Goal: Task Accomplishment & Management: Complete application form

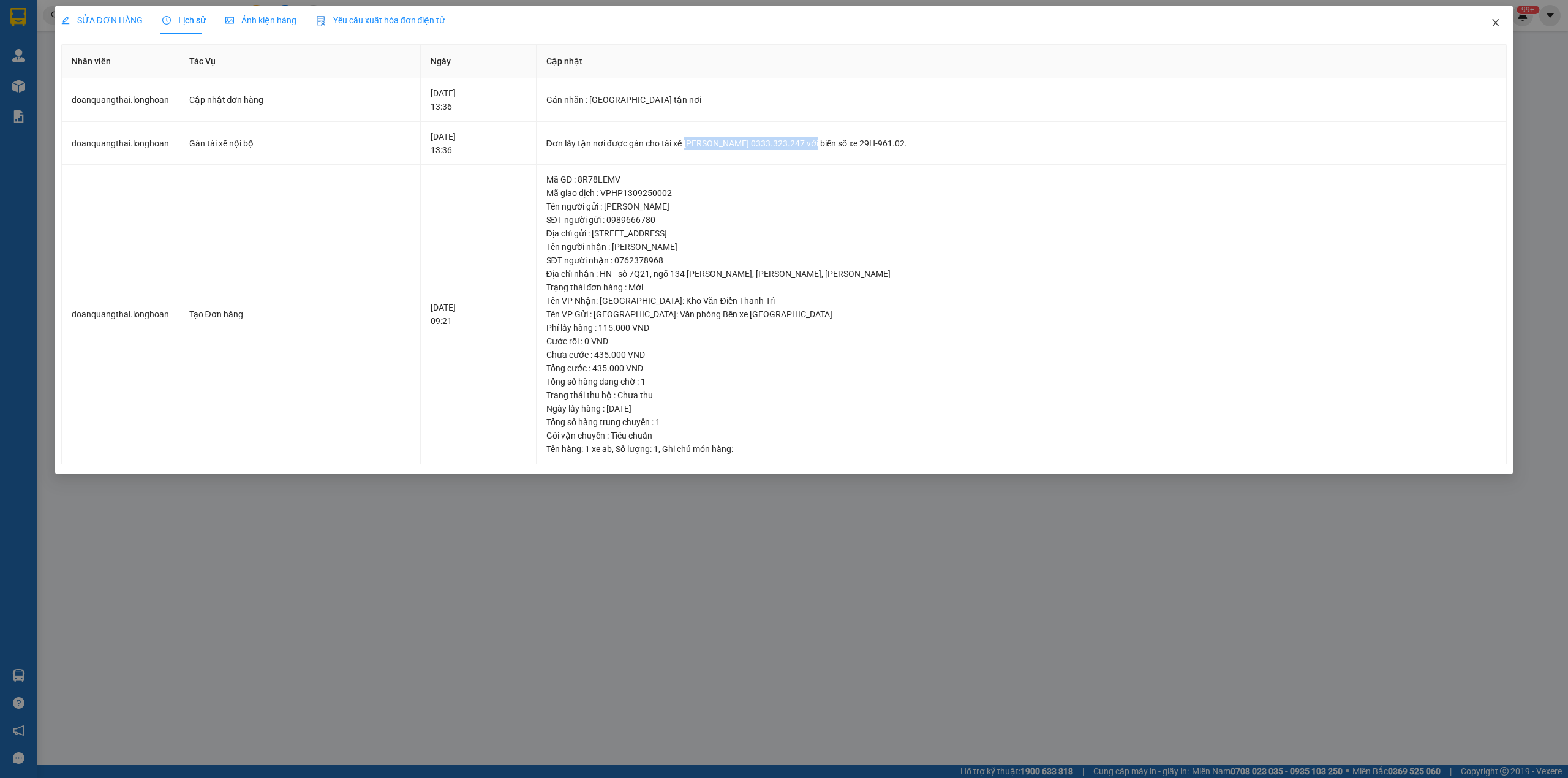
click at [1500, 18] on icon "close" at bounding box center [1496, 23] width 10 height 10
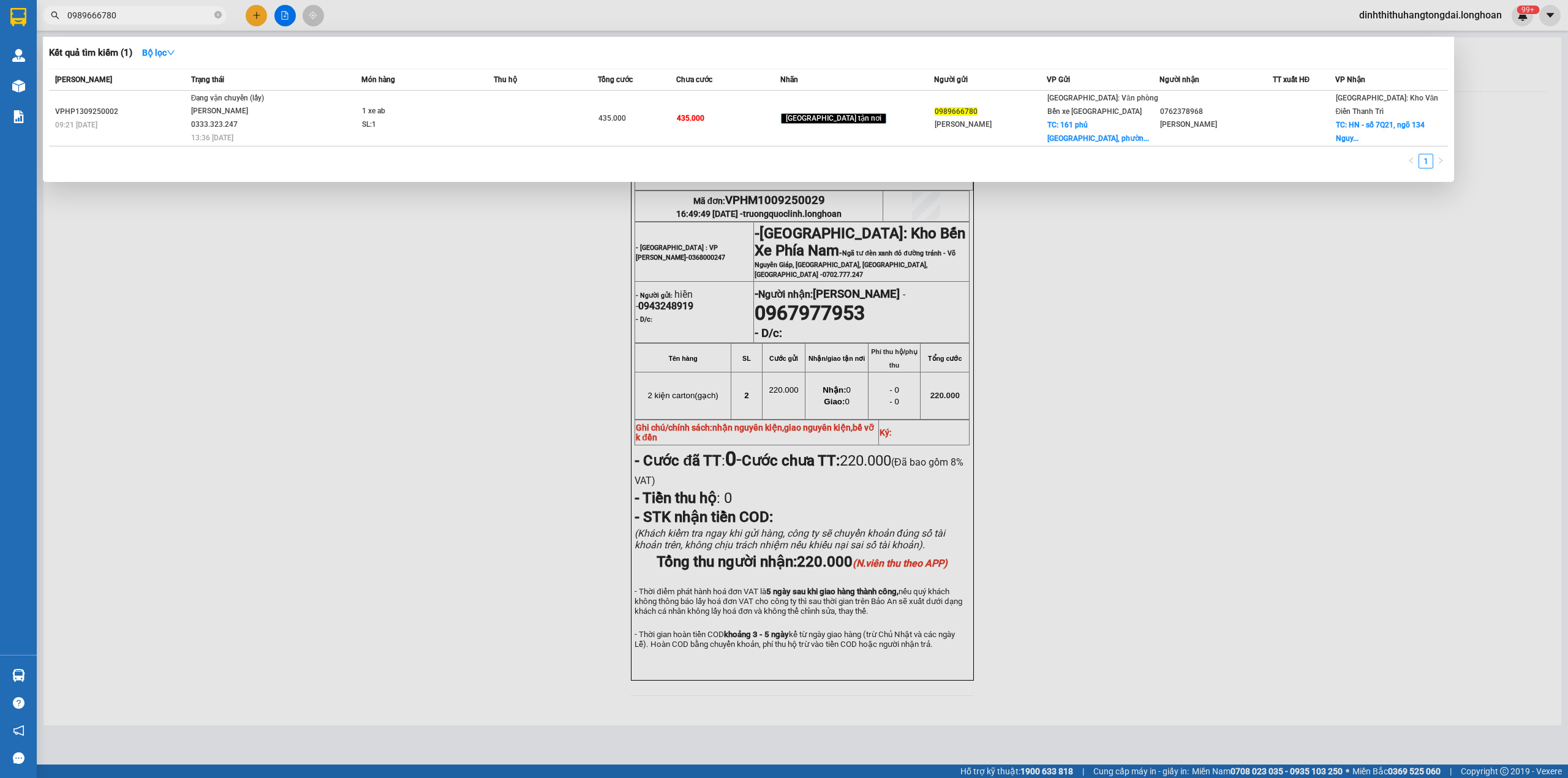
click at [107, 13] on input "0989666780" at bounding box center [140, 15] width 145 height 13
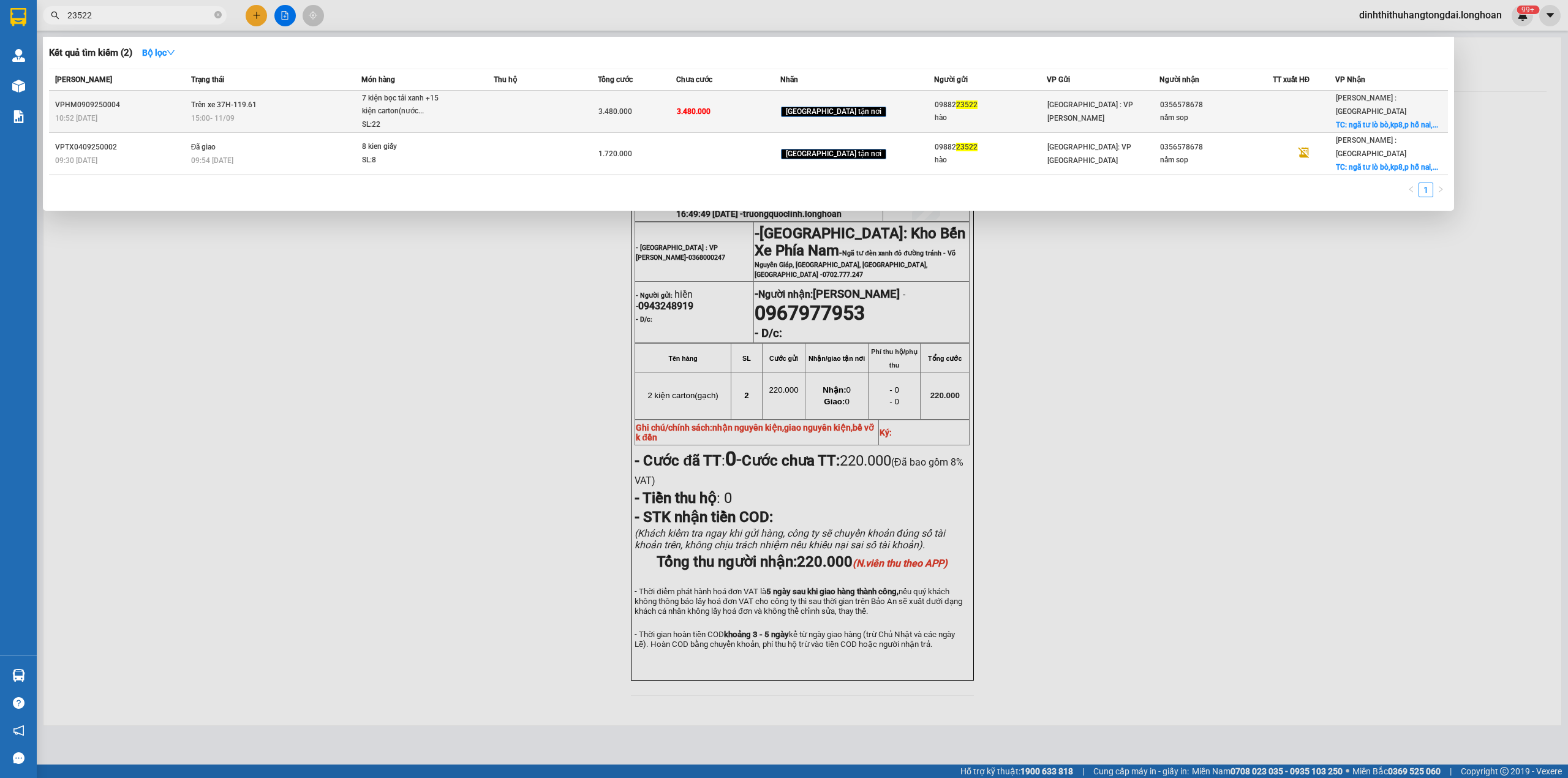
type input "23522"
click at [231, 114] on span "15:00 [DATE]" at bounding box center [213, 118] width 44 height 8
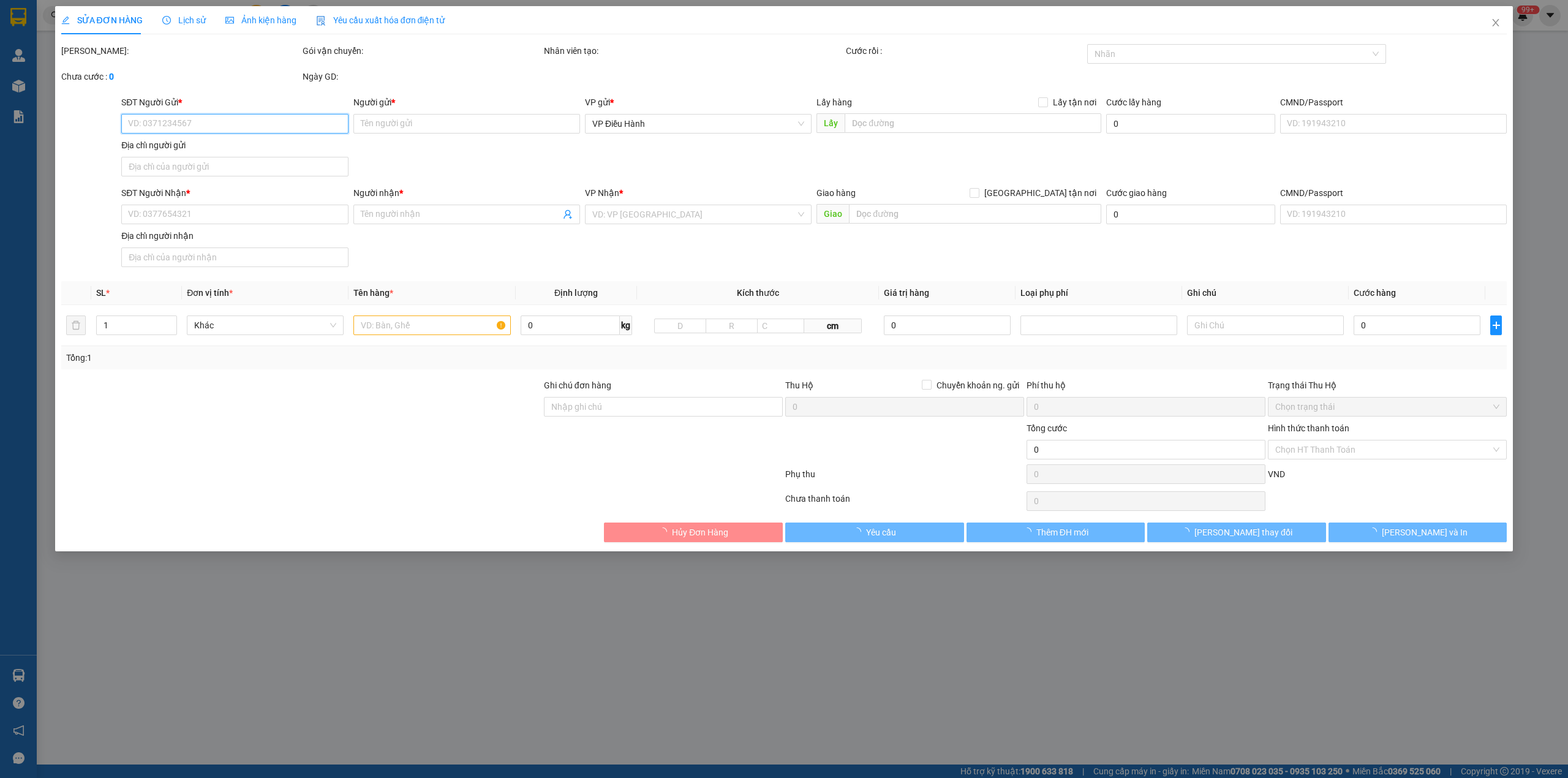
type input "0988223522"
type input "hào"
type input "0356578678"
type input "nấm sop"
checkbox input "true"
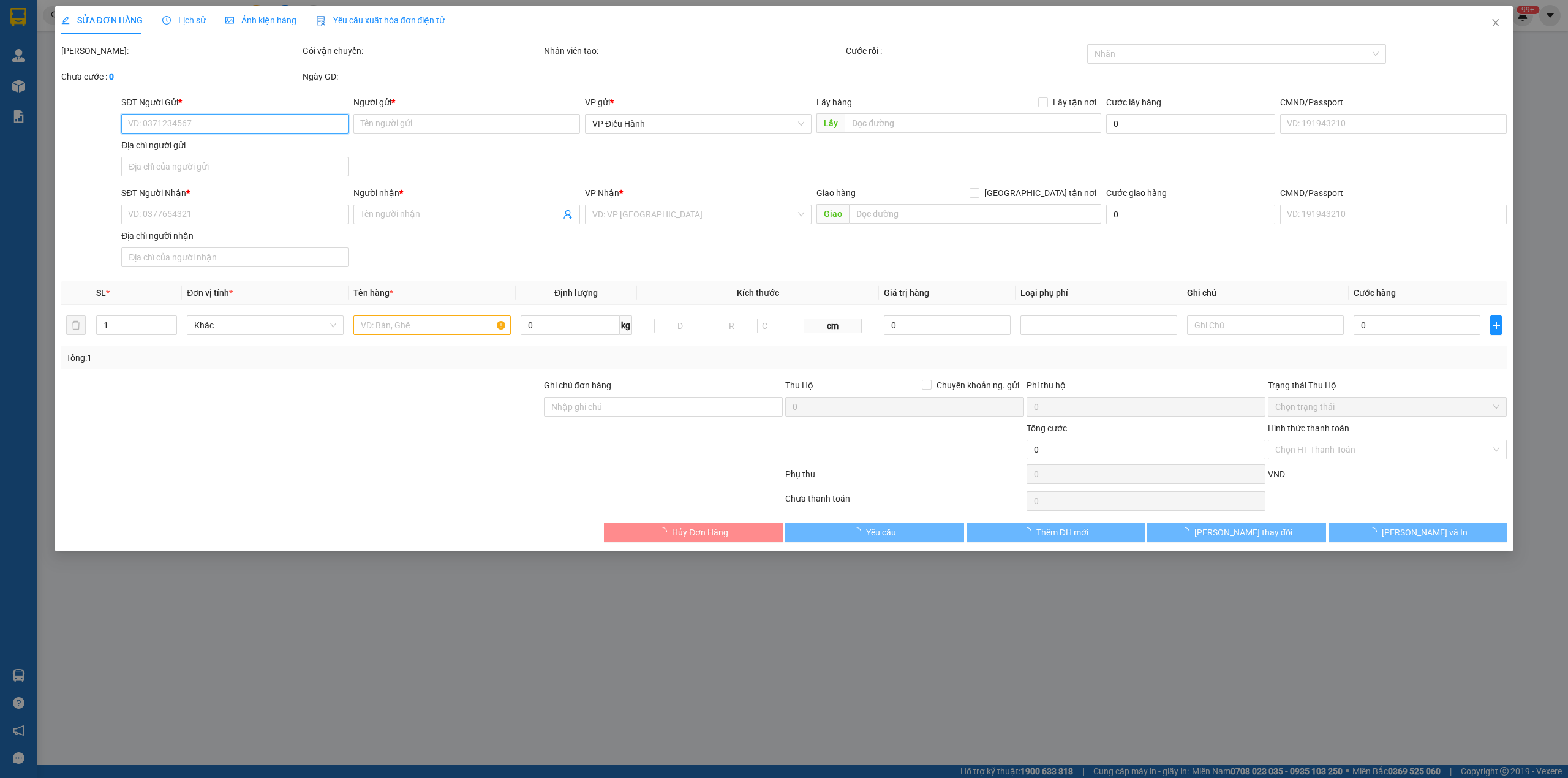
type input "ngã tư lò bò,kp8,[GEOGRAPHIC_DATA],[GEOGRAPHIC_DATA]"
type input "nhận nguyên kiện,giao nguyên kiện,bể vỡ k đền"
type input "3.480.000"
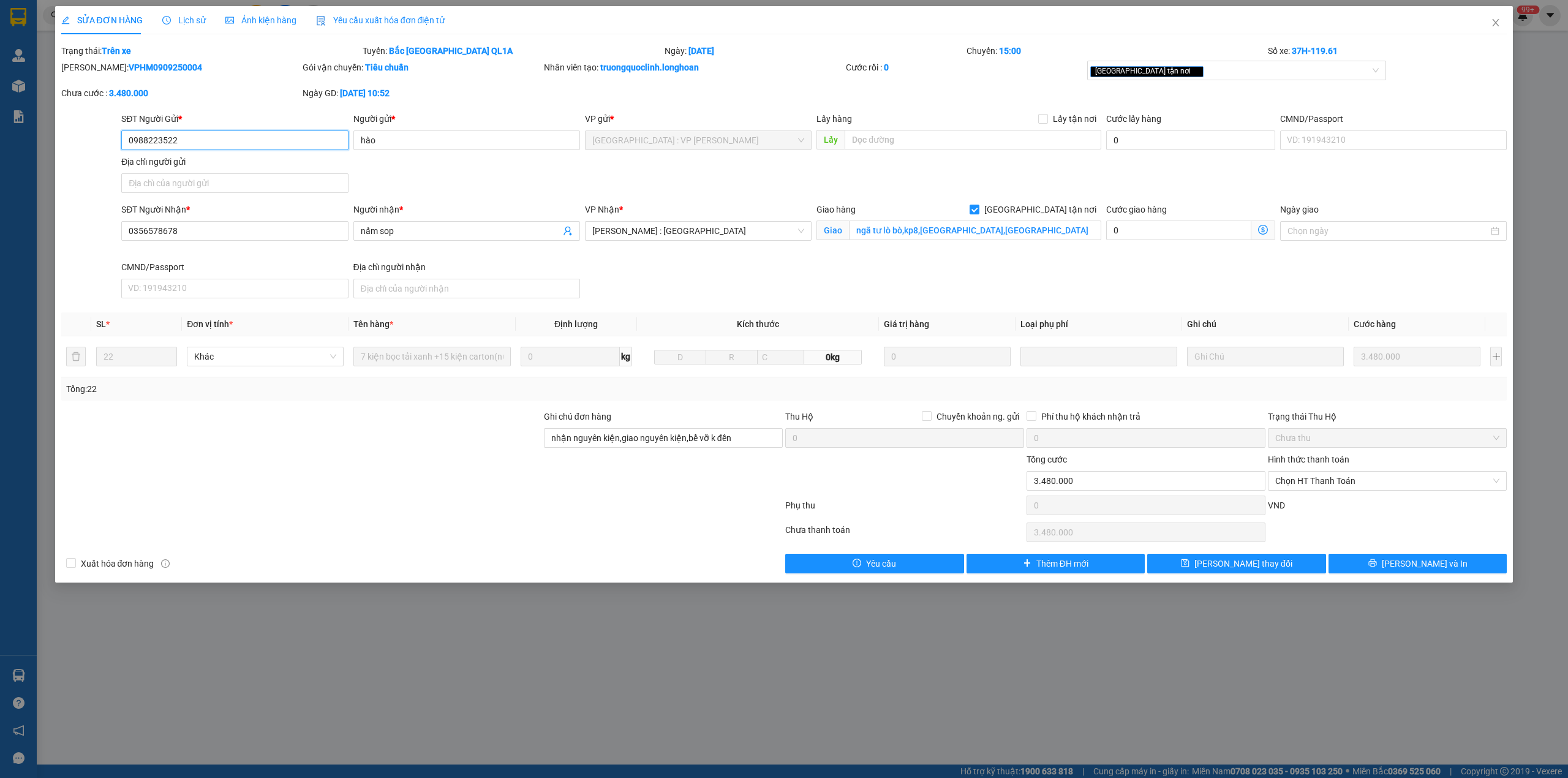
click at [153, 141] on input "0988223522" at bounding box center [235, 141] width 226 height 20
click at [1491, 23] on icon "close" at bounding box center [1496, 23] width 10 height 10
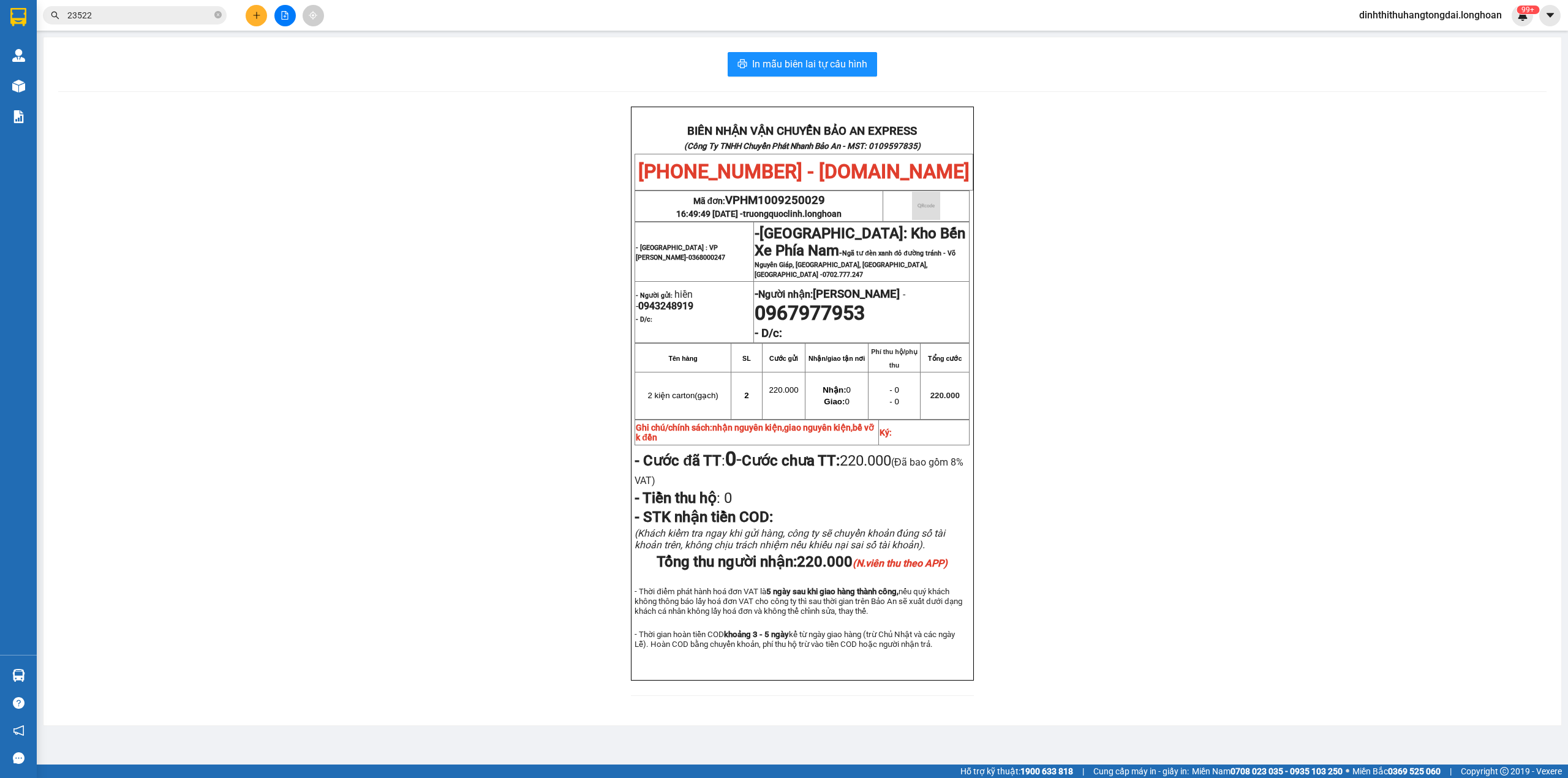
click at [122, 15] on input "23522" at bounding box center [140, 15] width 145 height 13
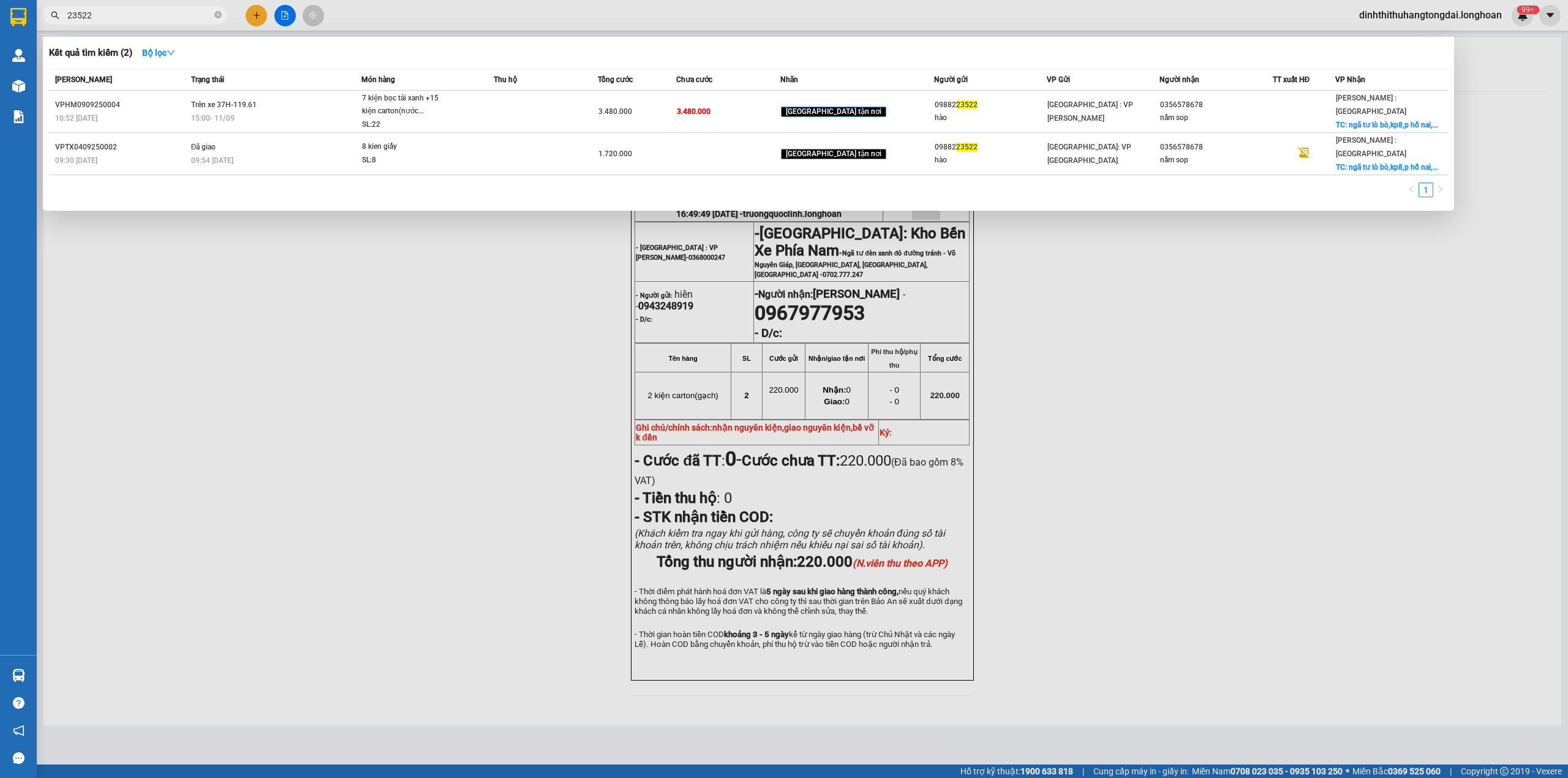
click at [122, 15] on input "23522" at bounding box center [140, 15] width 145 height 13
paste input "09882"
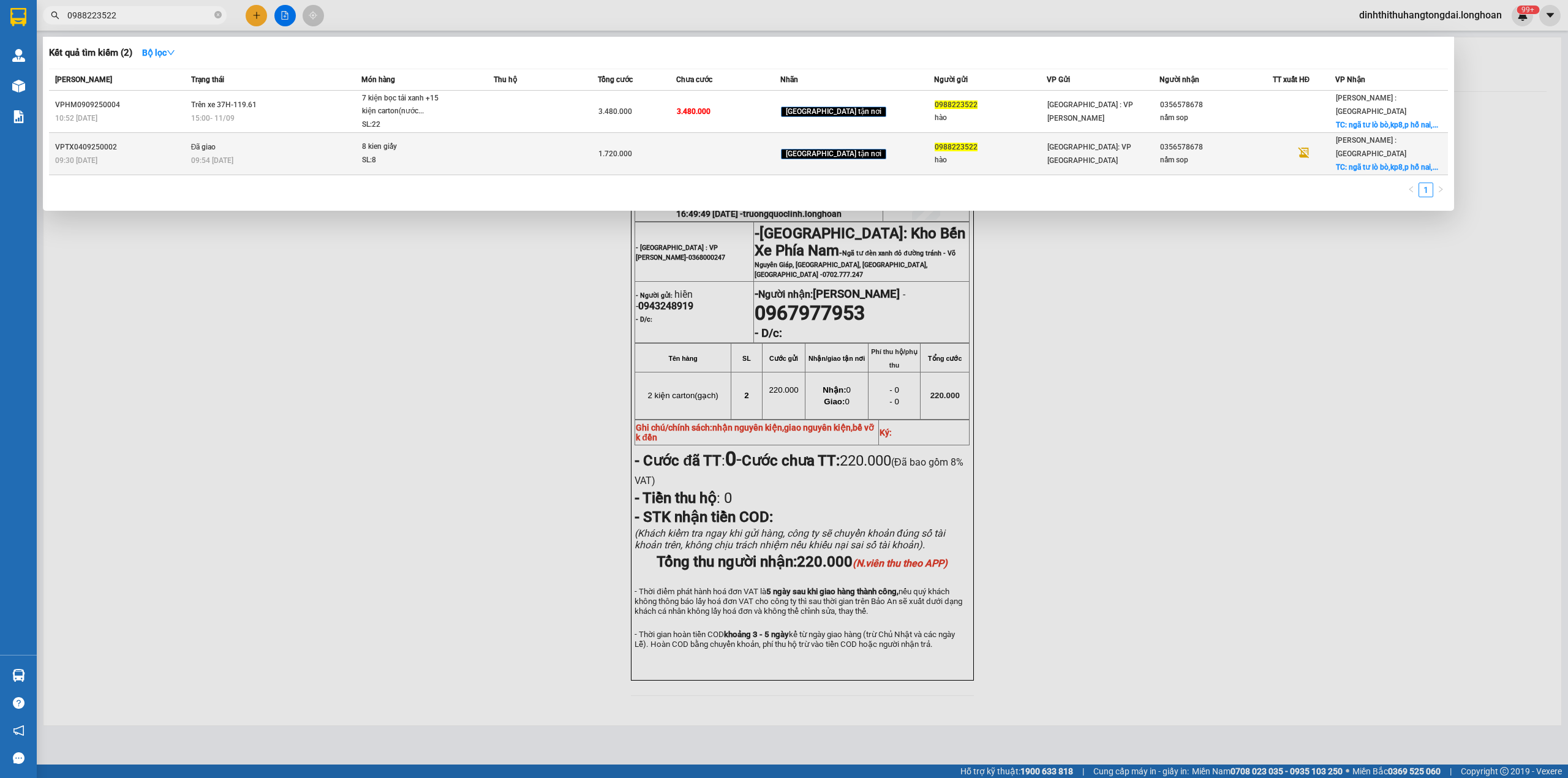
type input "0988223522"
click at [542, 147] on td at bounding box center [546, 154] width 104 height 42
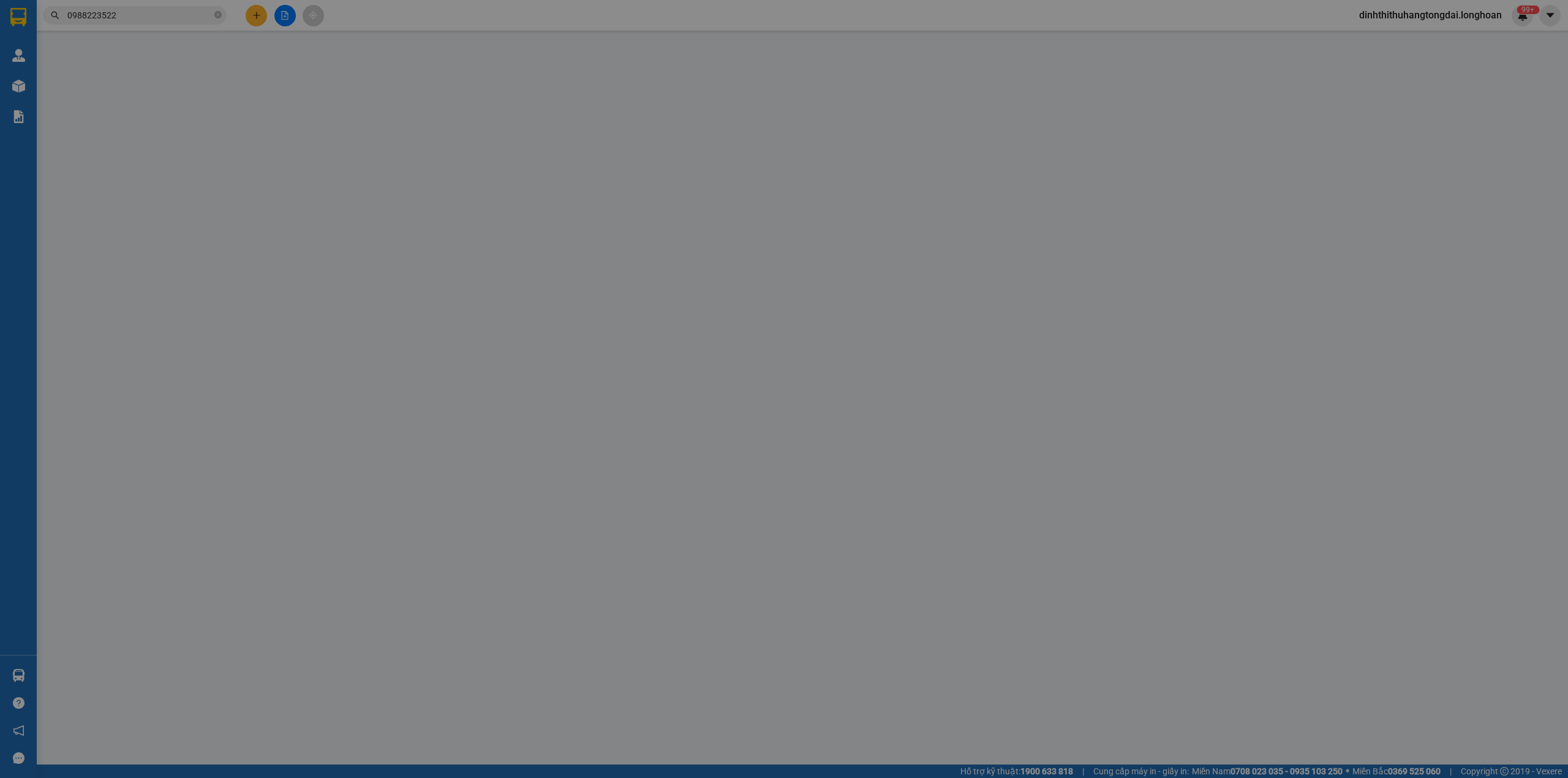
type input "0988223522"
type input "hào"
type input "0356578678"
type input "nấm sop"
checkbox input "true"
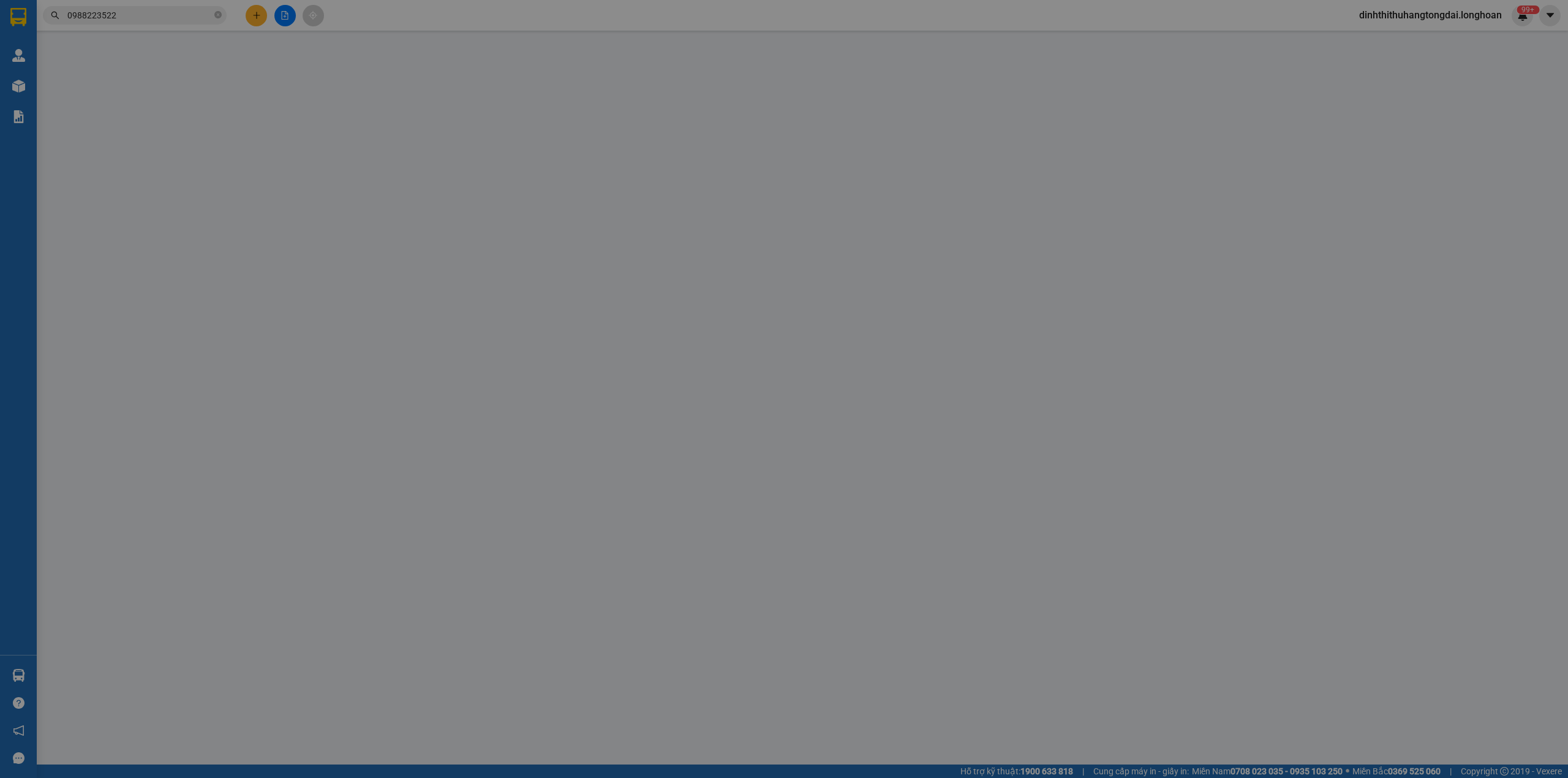
type input "ngã tư lò bò,kp8,[GEOGRAPHIC_DATA],[GEOGRAPHIC_DATA]"
type input "1.720.000"
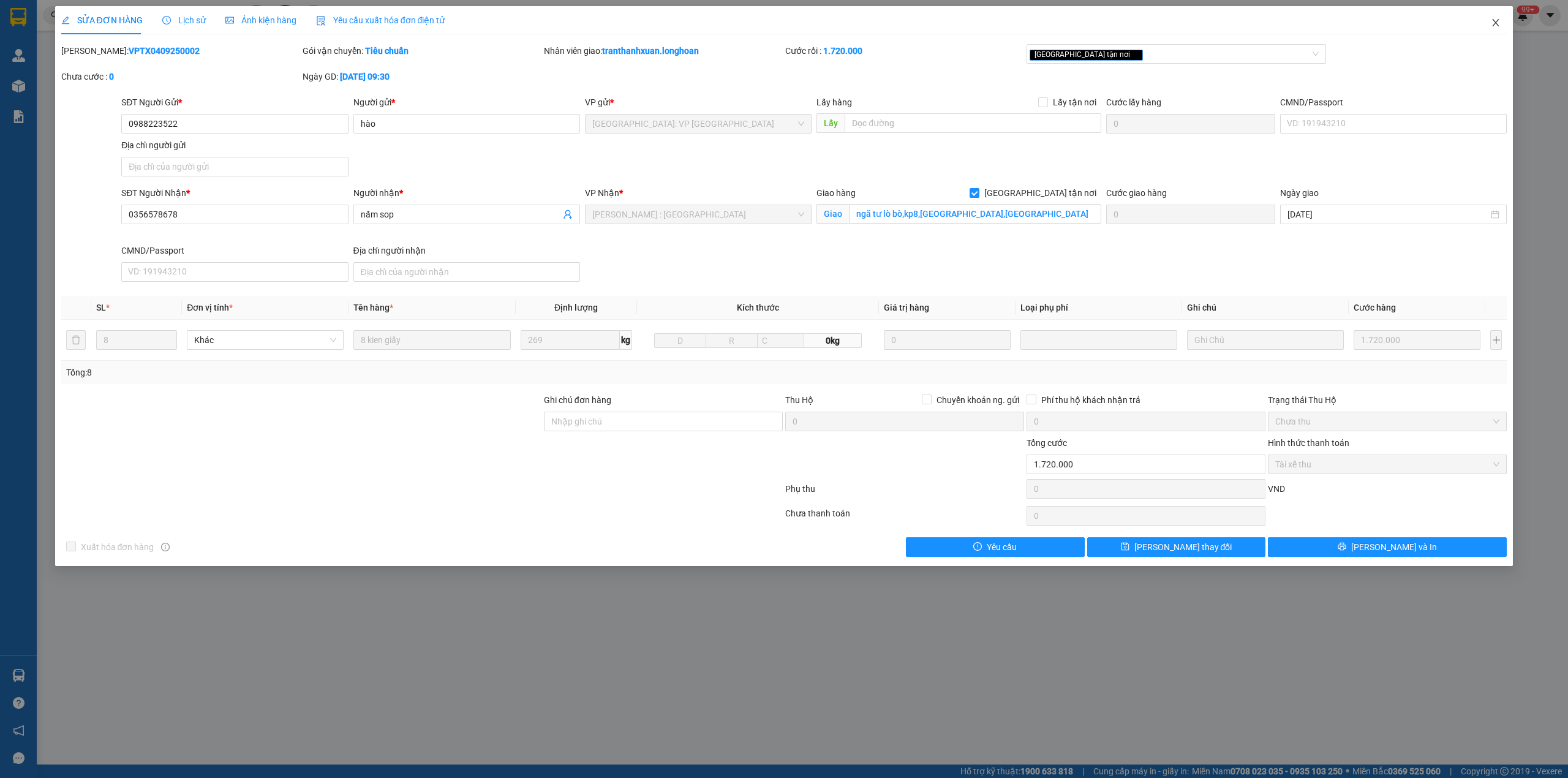
click at [1495, 30] on span "Close" at bounding box center [1496, 23] width 34 height 34
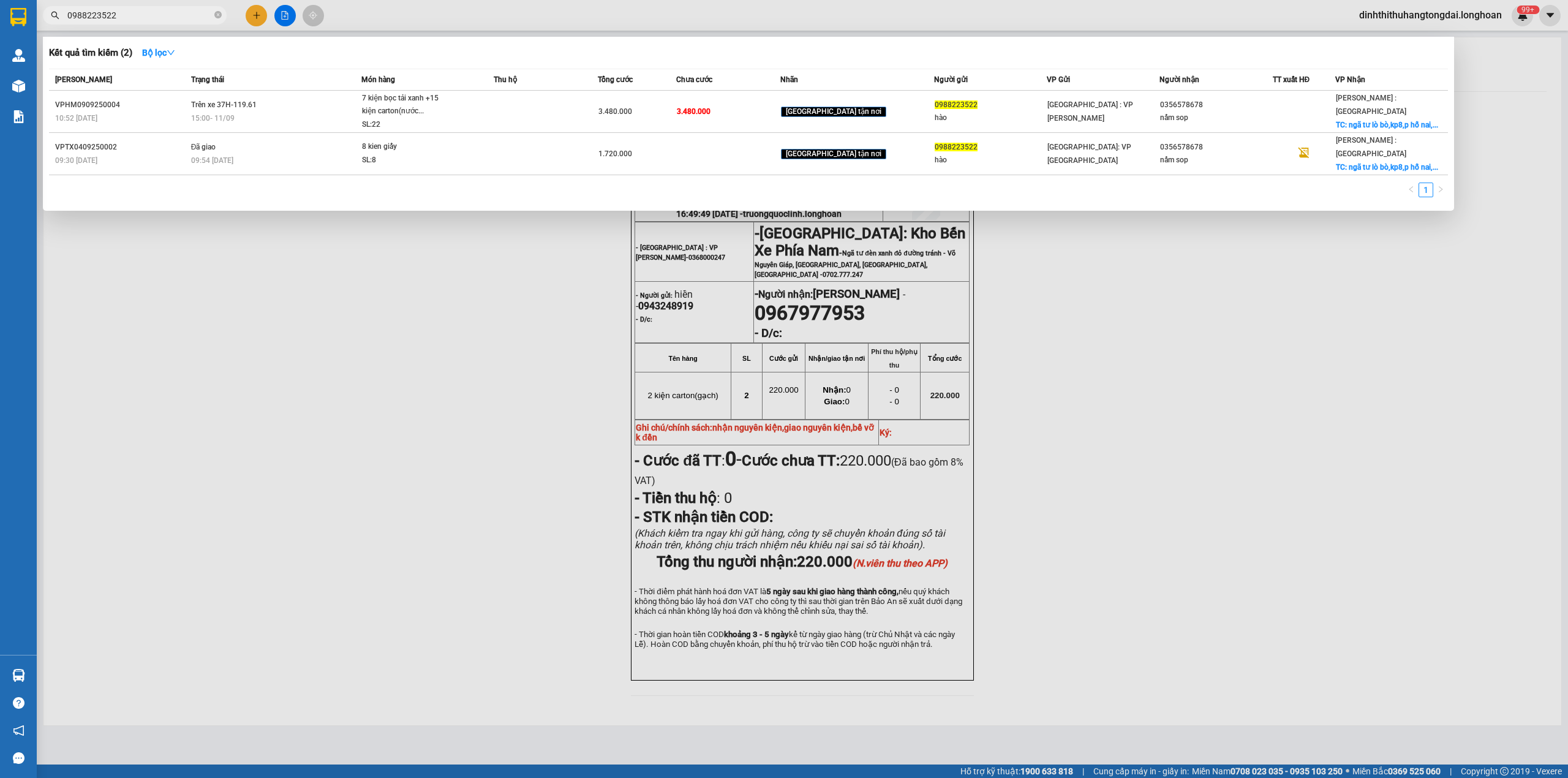
click at [191, 21] on input "0988223522" at bounding box center [140, 15] width 145 height 13
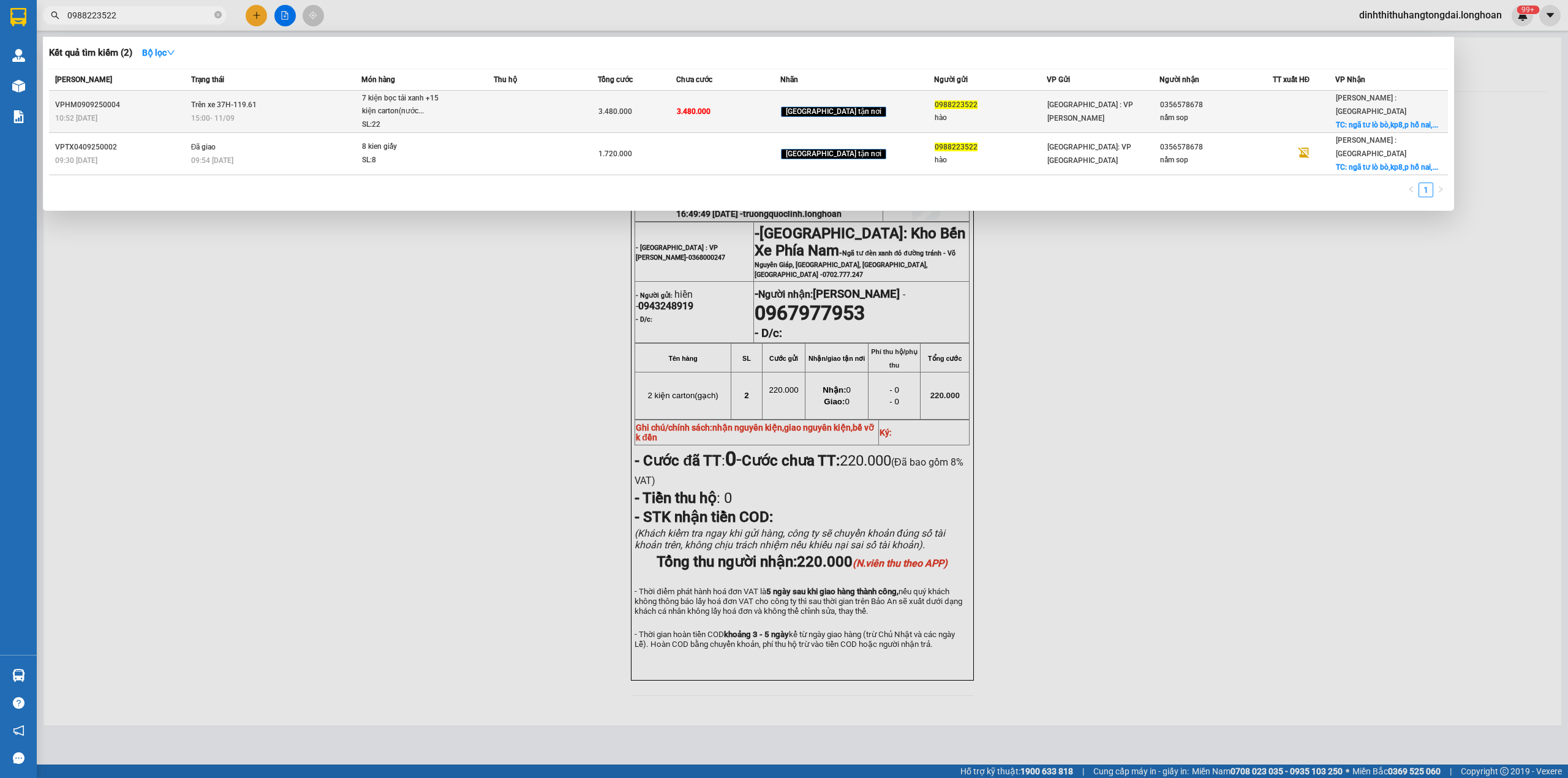
click at [596, 117] on td at bounding box center [546, 112] width 104 height 42
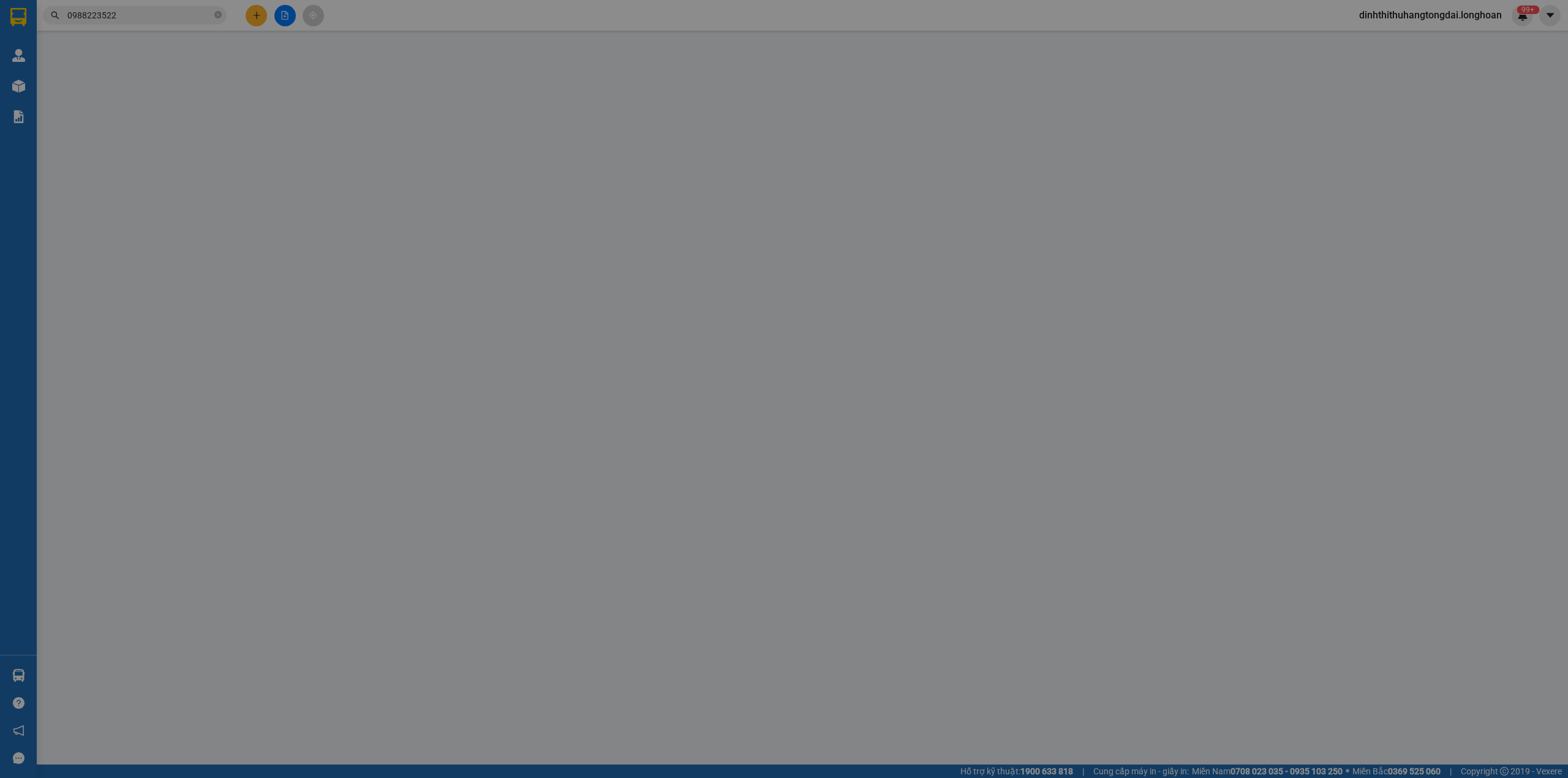
type input "0988223522"
type input "hào"
type input "0356578678"
type input "nấm sop"
checkbox input "true"
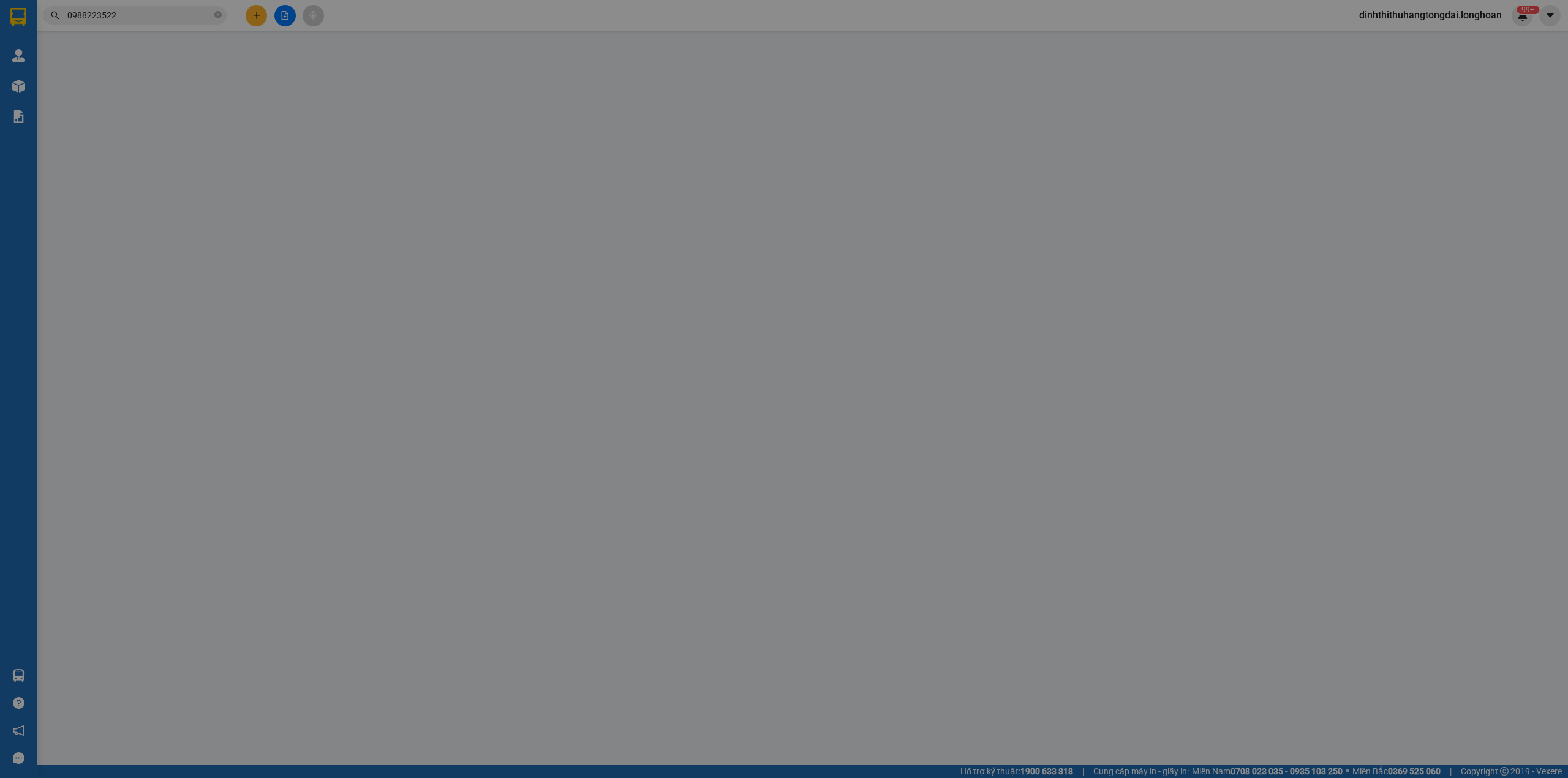
type input "ngã tư lò bò,kp8,[GEOGRAPHIC_DATA],[GEOGRAPHIC_DATA]"
type input "nhận nguyên kiện,giao nguyên kiện,bể vỡ k đền"
type input "3.480.000"
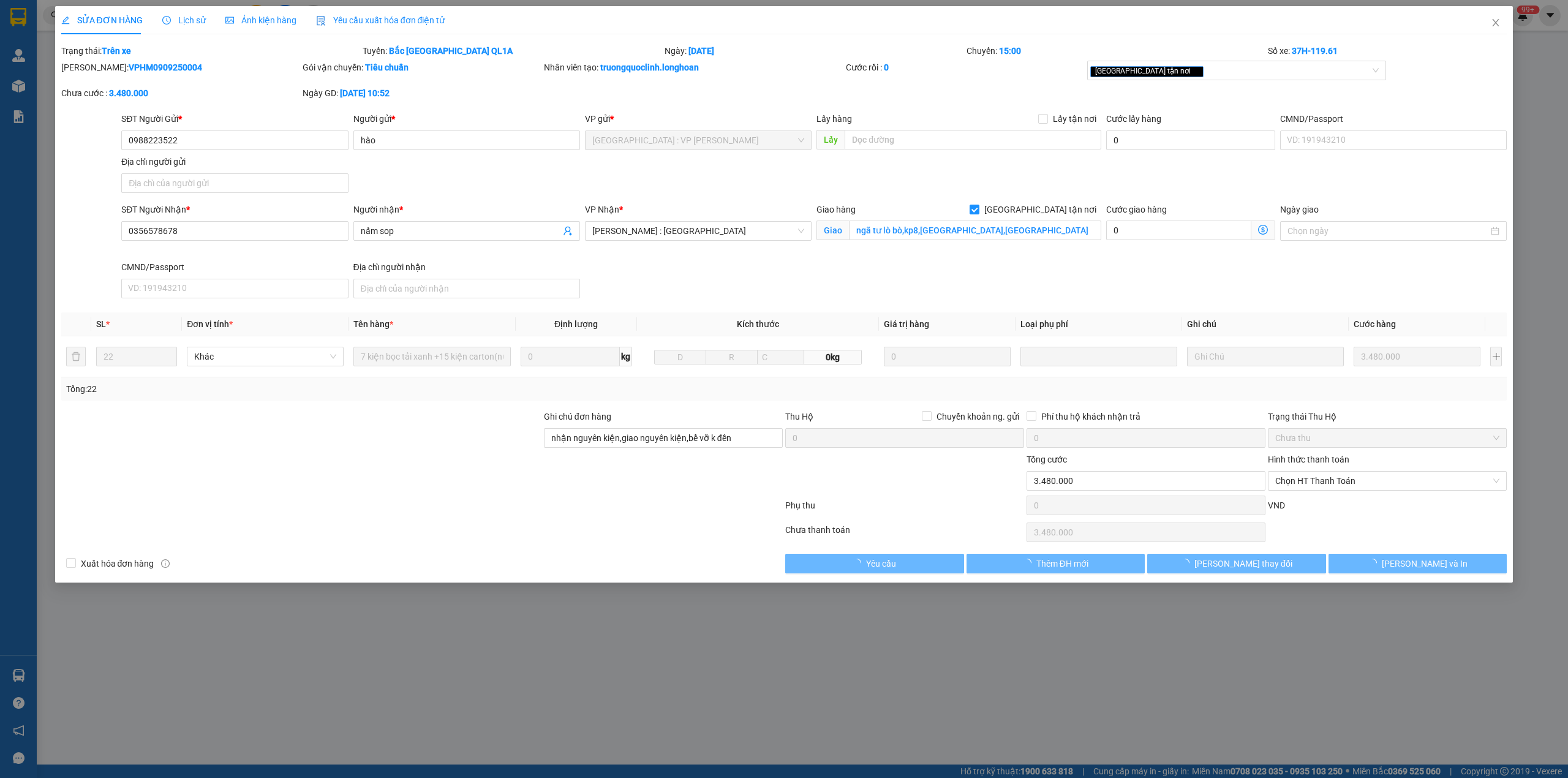
click at [185, 13] on div "Lịch sử" at bounding box center [184, 20] width 44 height 13
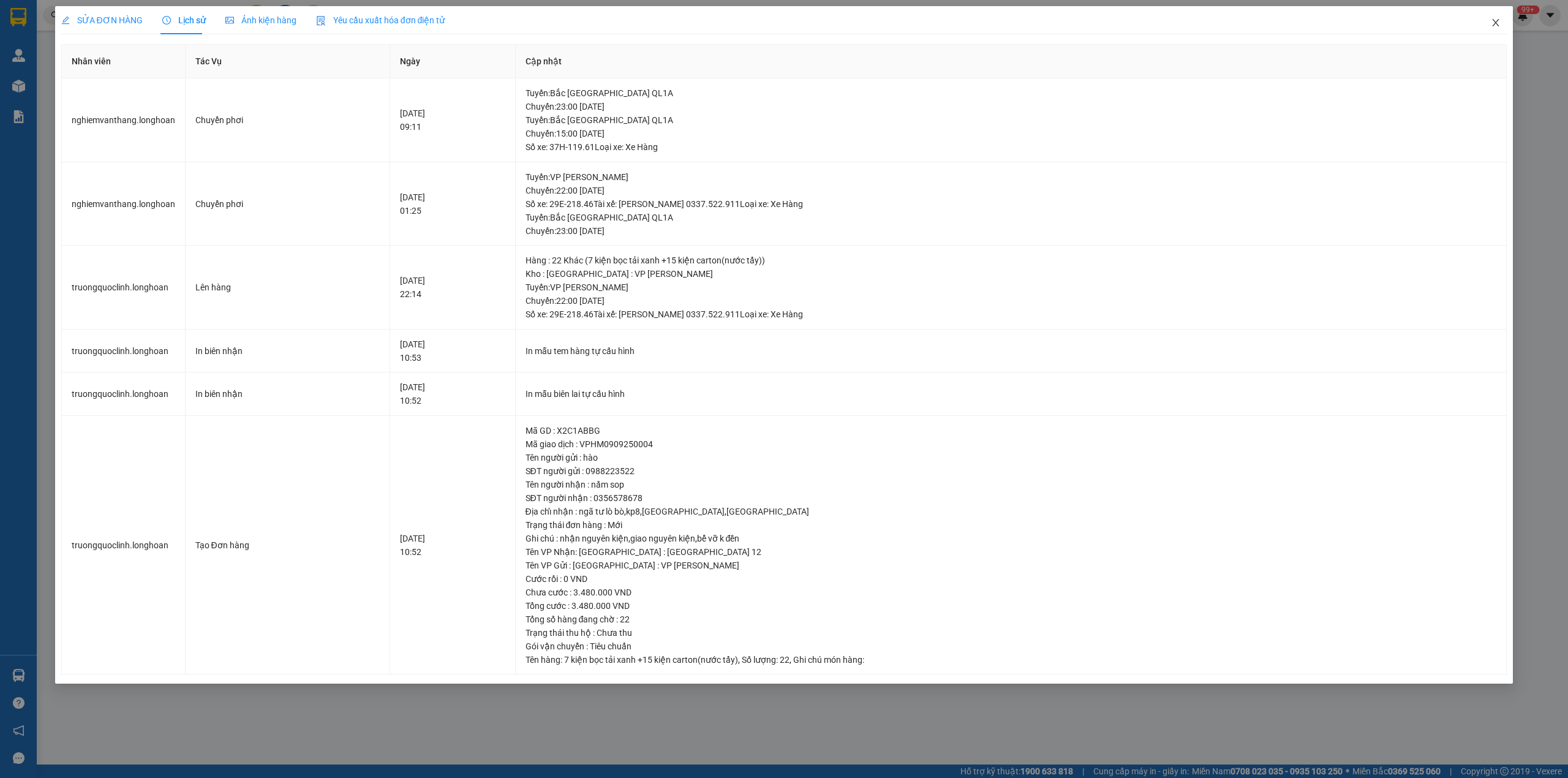
click at [1490, 23] on span "Close" at bounding box center [1496, 23] width 34 height 34
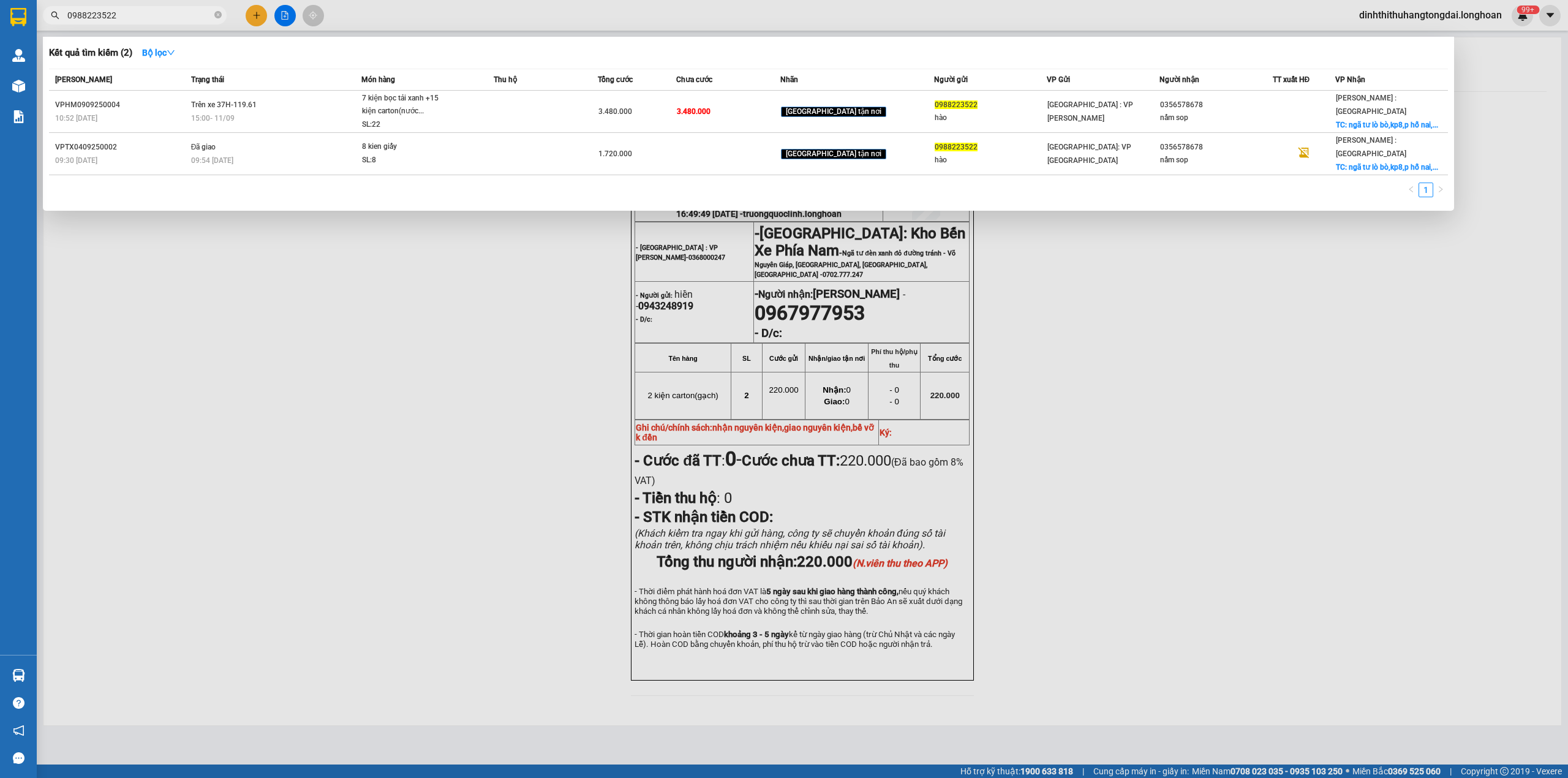
click at [130, 16] on input "0988223522" at bounding box center [140, 15] width 145 height 13
paste input "387836000"
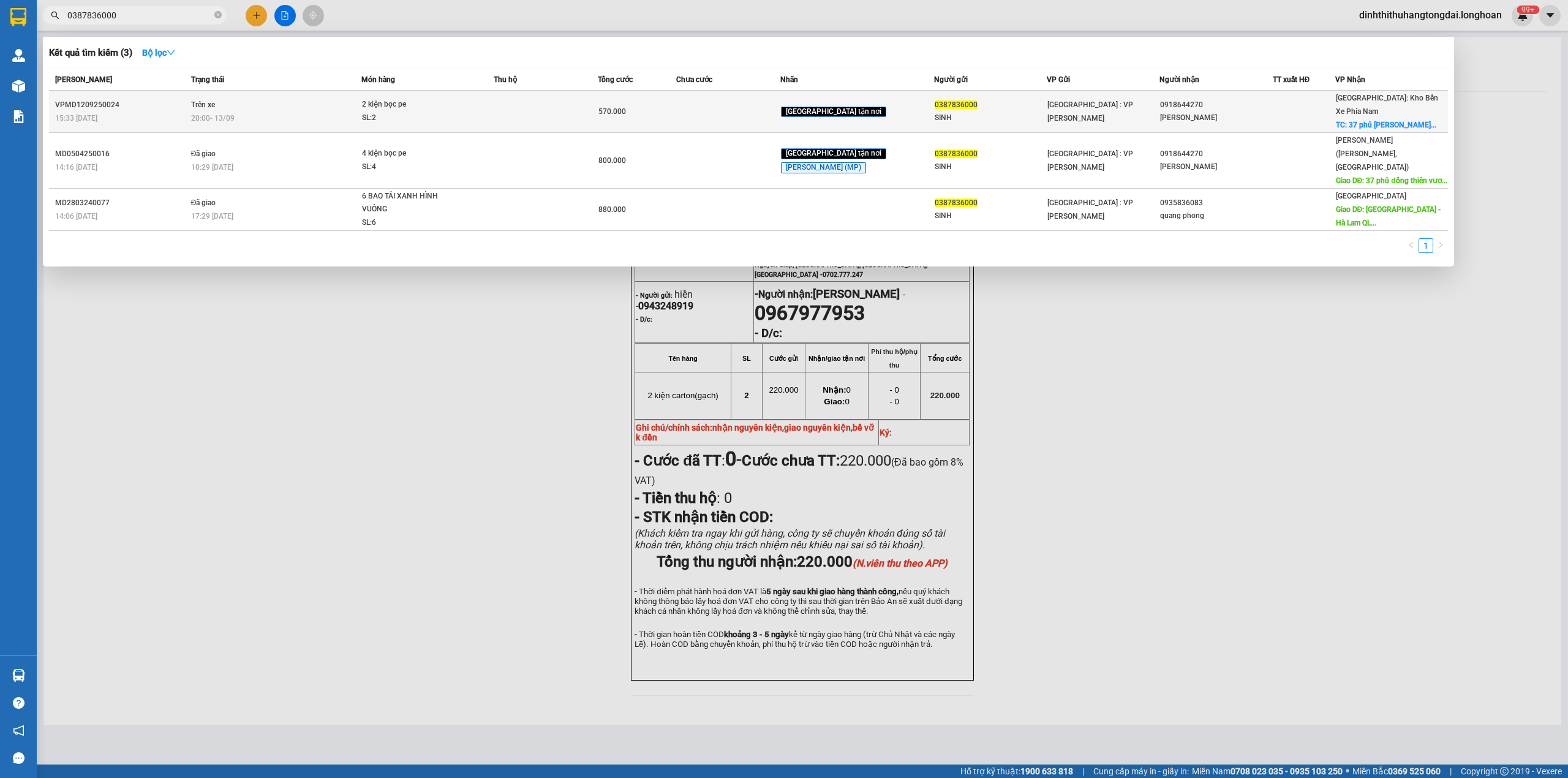
type input "0387836000"
click at [362, 101] on td "Trên xe 20:00 [DATE]" at bounding box center [274, 112] width 174 height 42
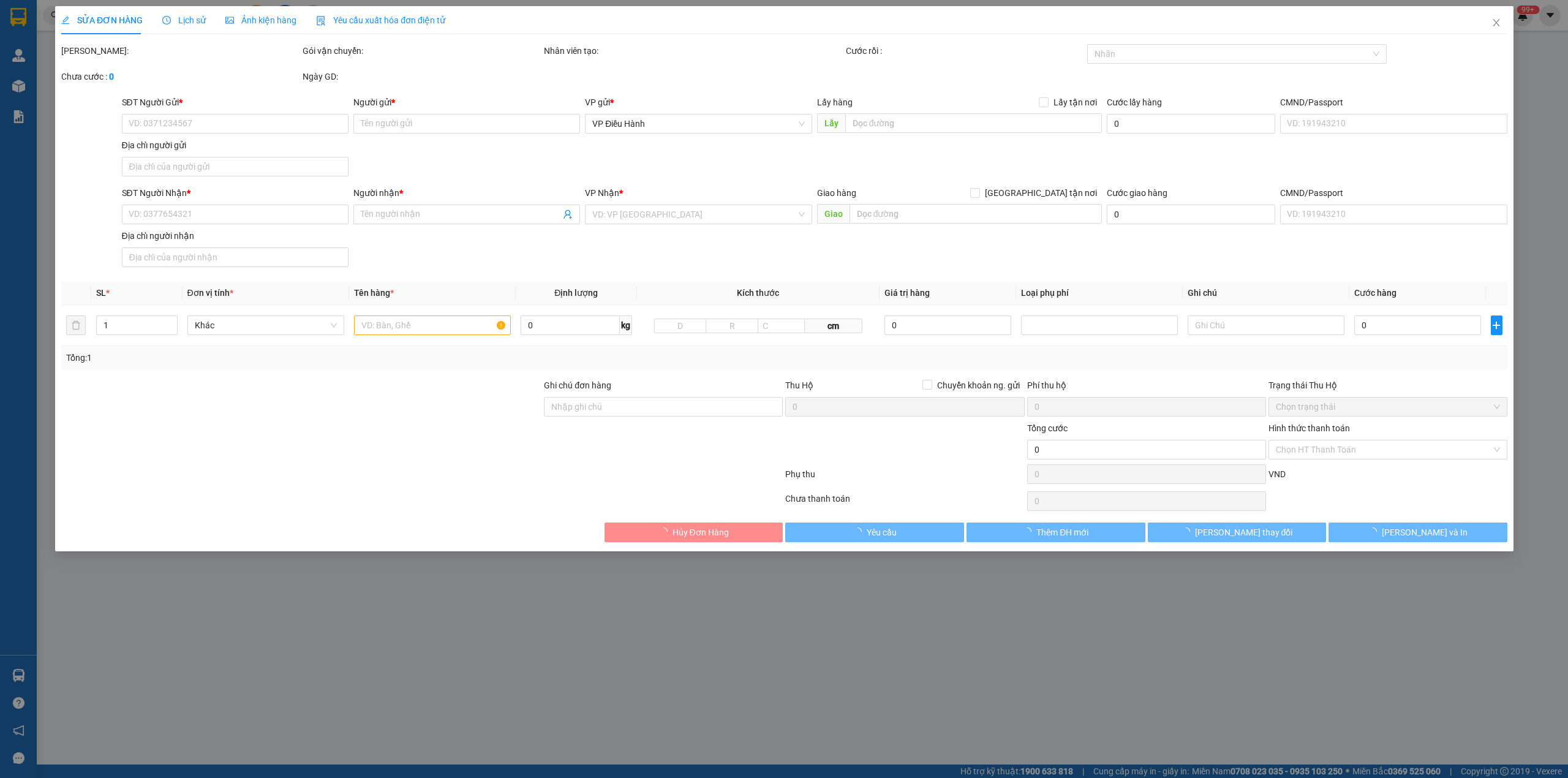
type input "0387836000"
type input "SINH"
type input "0918644270"
type input "[PERSON_NAME]"
checkbox input "true"
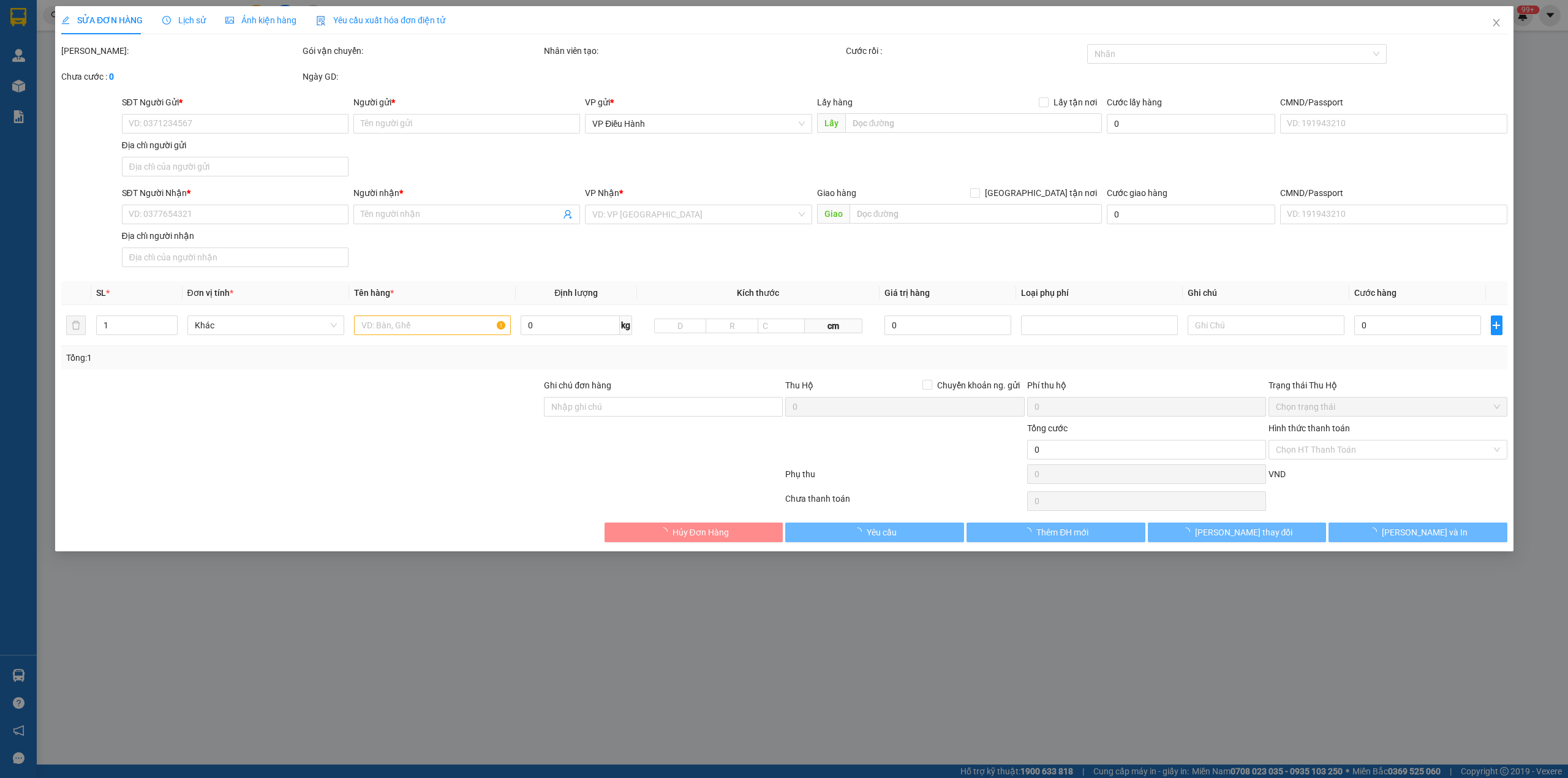
type input "37 phủ đổng thiên vương [GEOGRAPHIC_DATA]"
type input "hàng ko đồng kiểm giao nguyên kiện hư vỡ k đền"
type input "570.000"
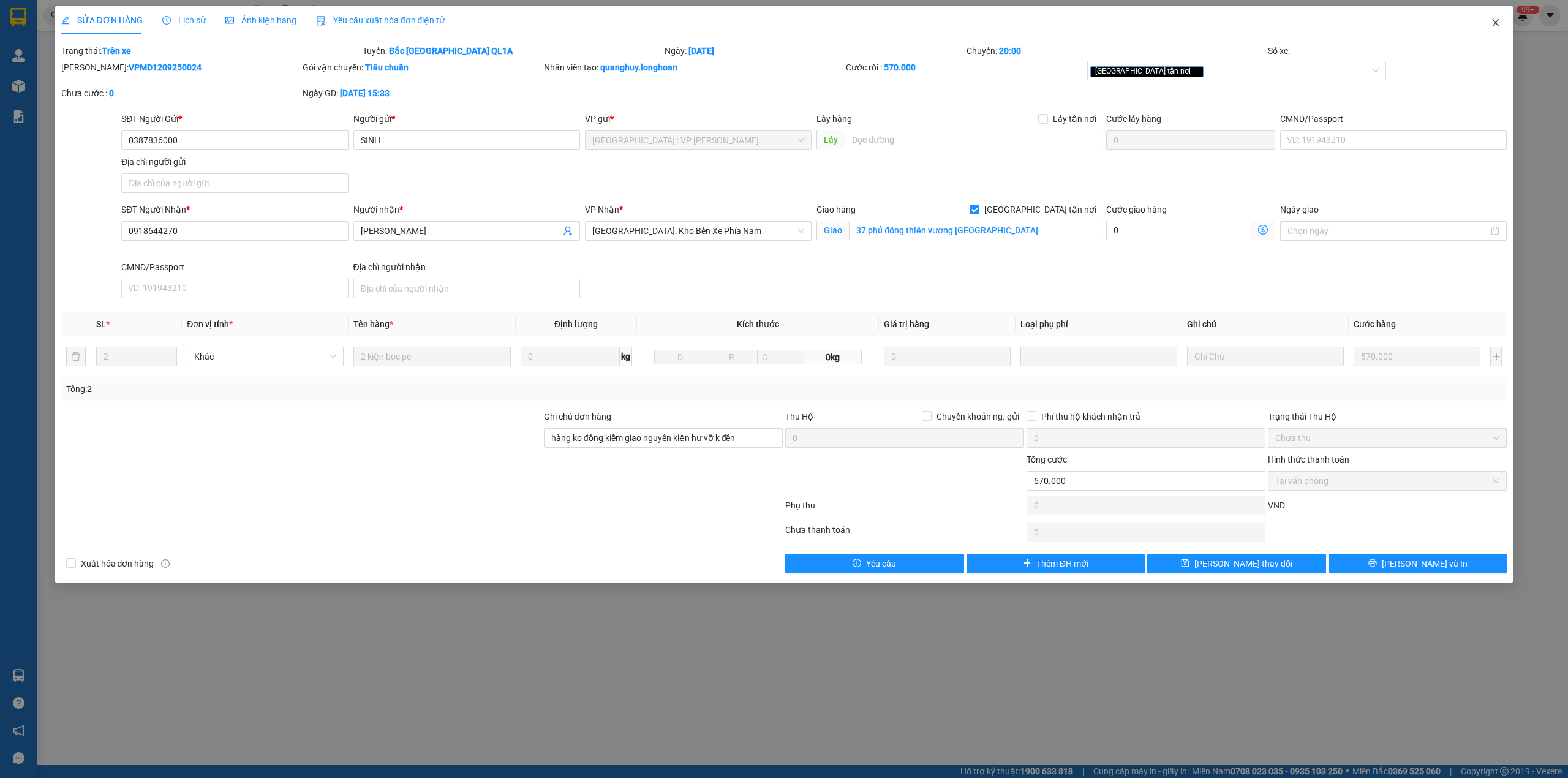
click at [1491, 20] on icon "close" at bounding box center [1496, 23] width 10 height 10
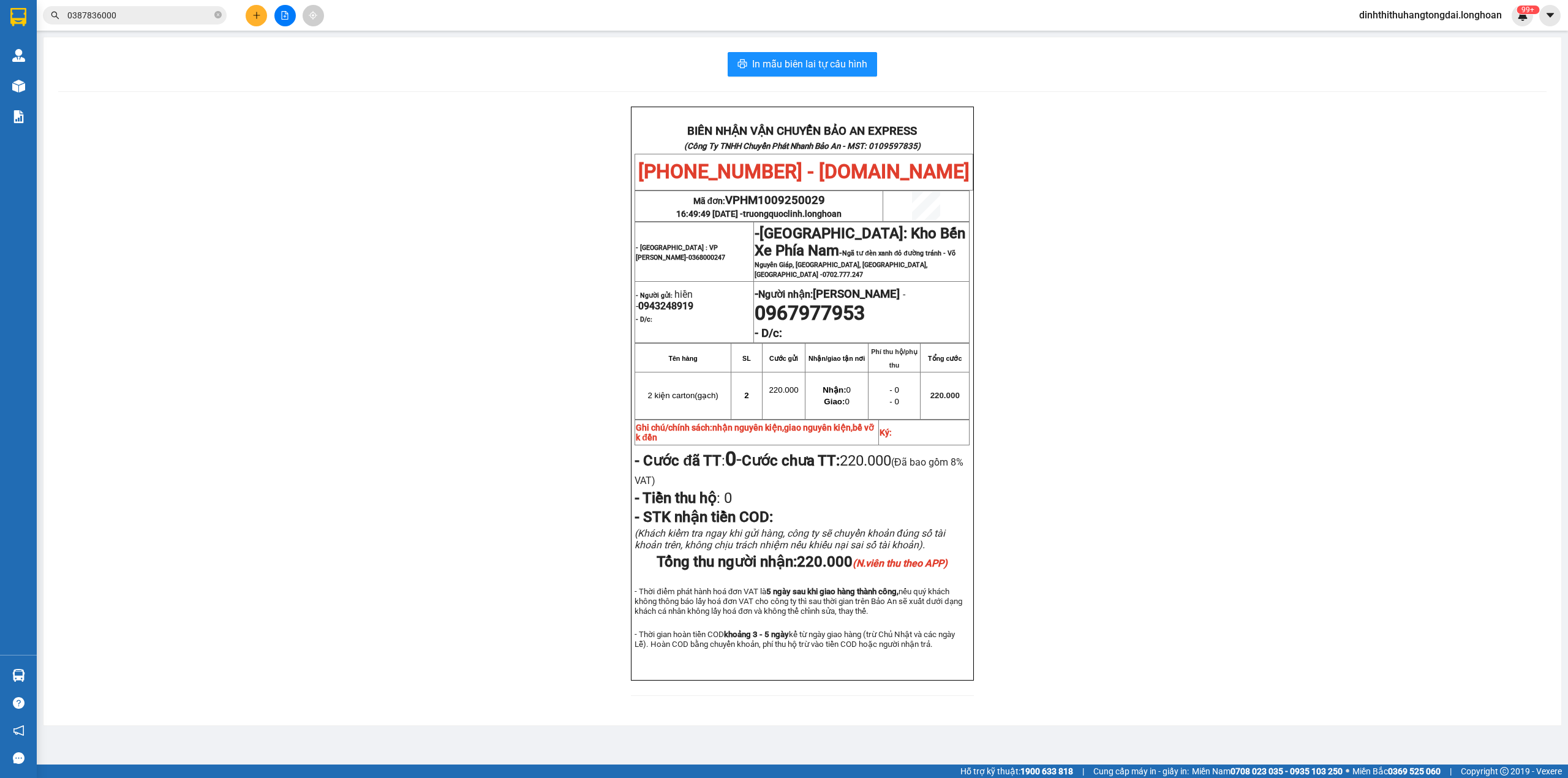
click at [135, 18] on input "0387836000" at bounding box center [140, 15] width 145 height 13
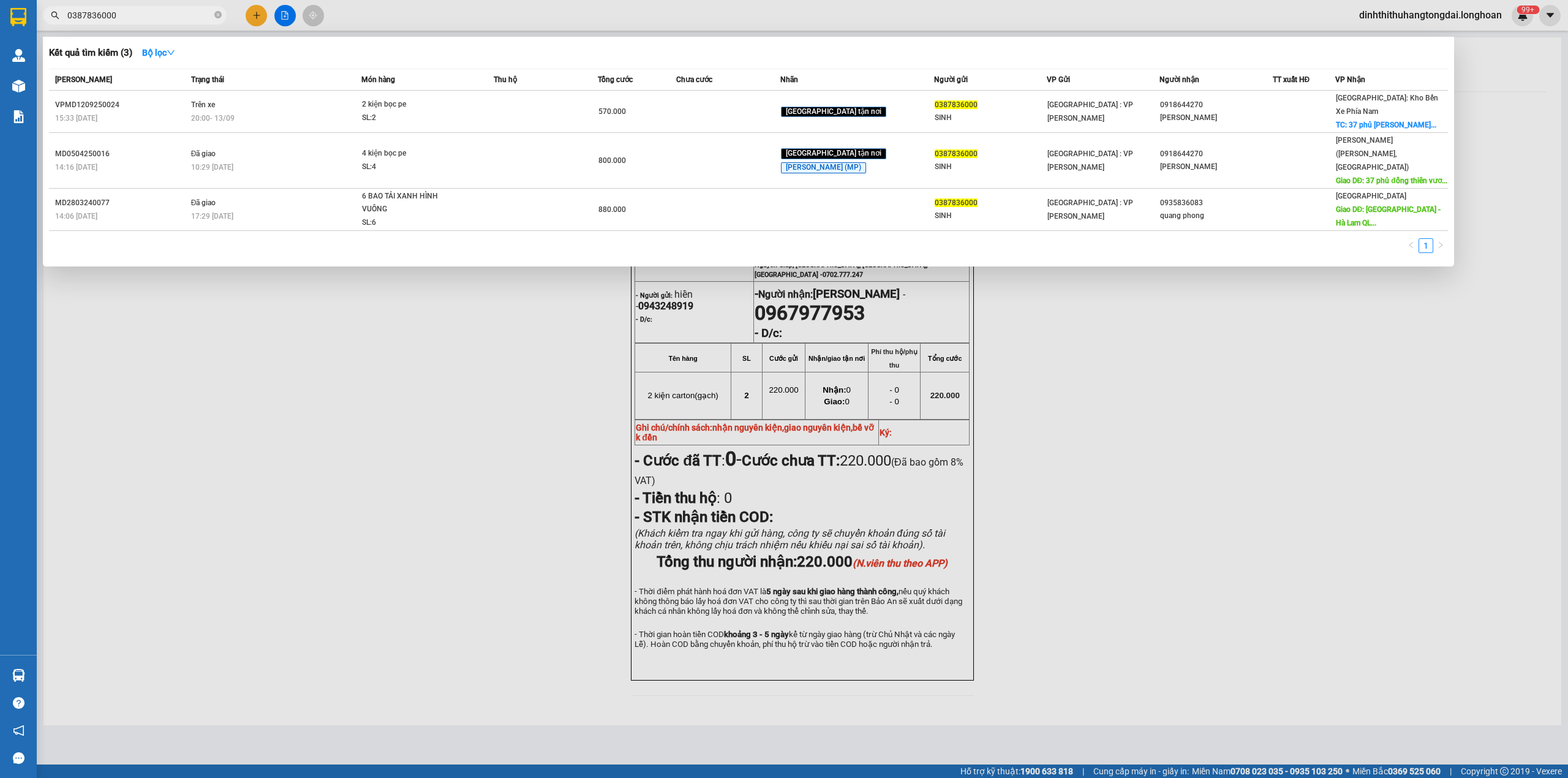
click at [135, 18] on input "0387836000" at bounding box center [140, 15] width 145 height 13
paste input "966528939"
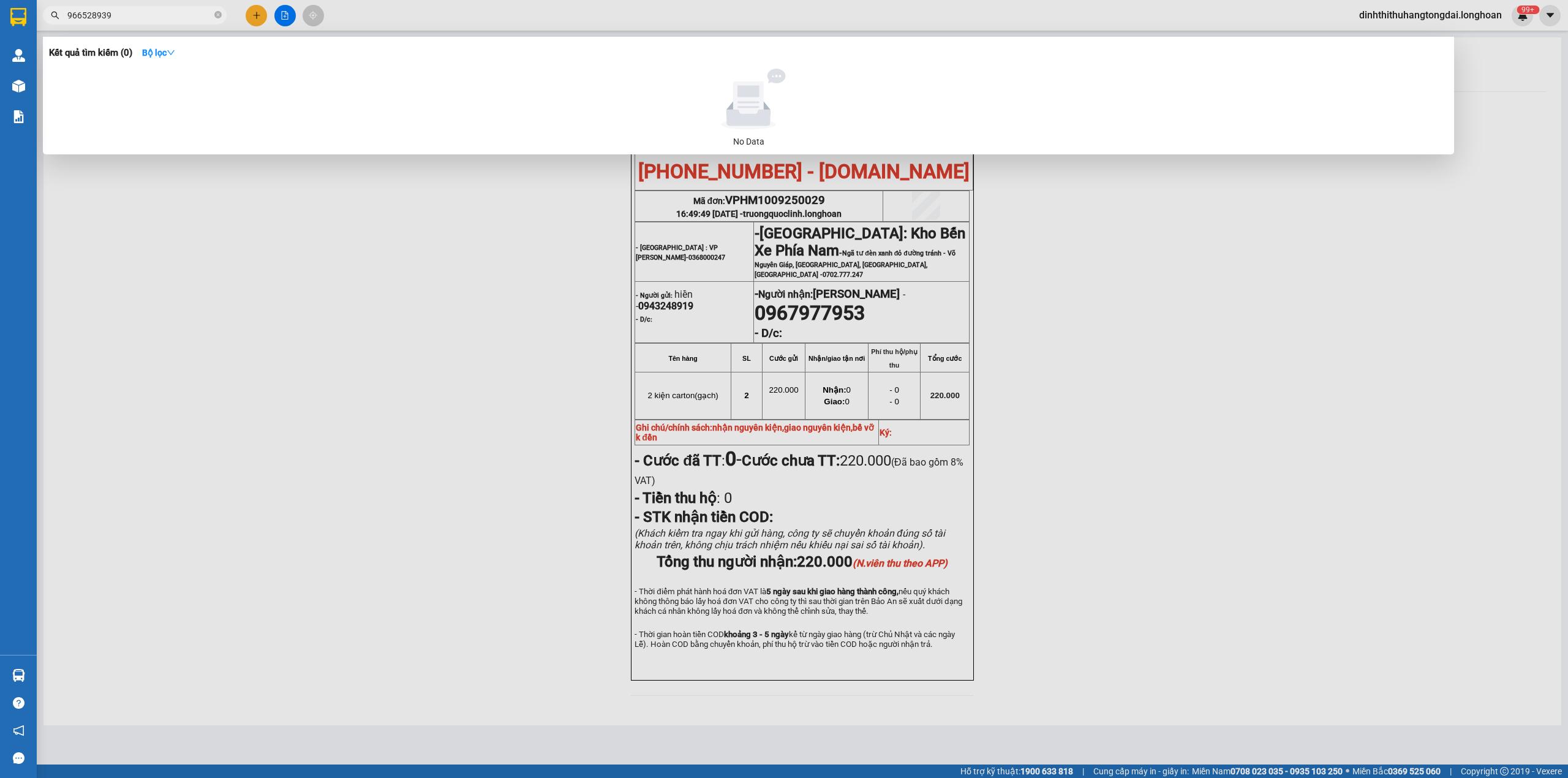
click at [68, 20] on input "966528939" at bounding box center [140, 15] width 145 height 13
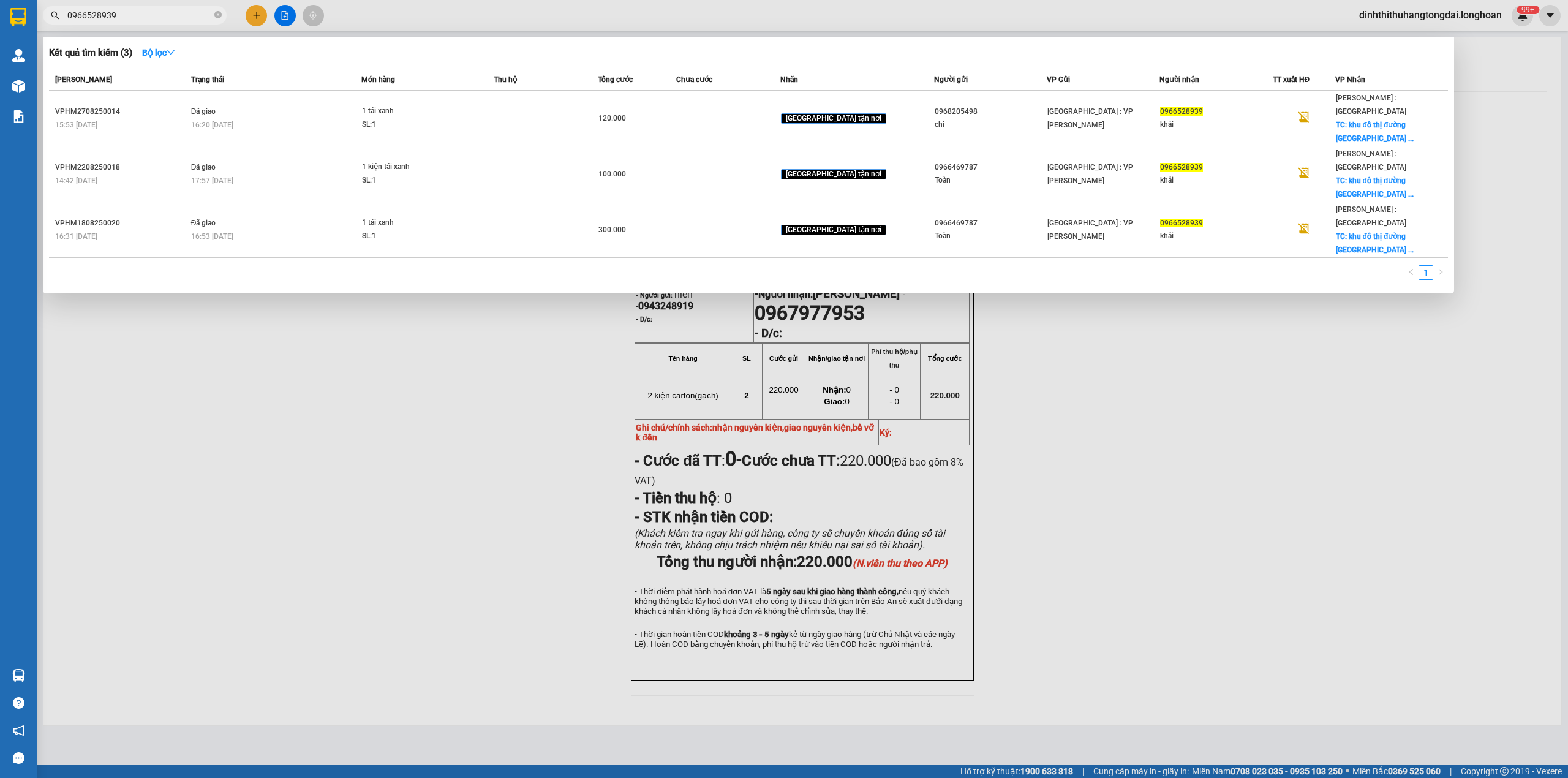
click at [103, 17] on input "0966528939" at bounding box center [140, 15] width 145 height 13
paste input "78532182"
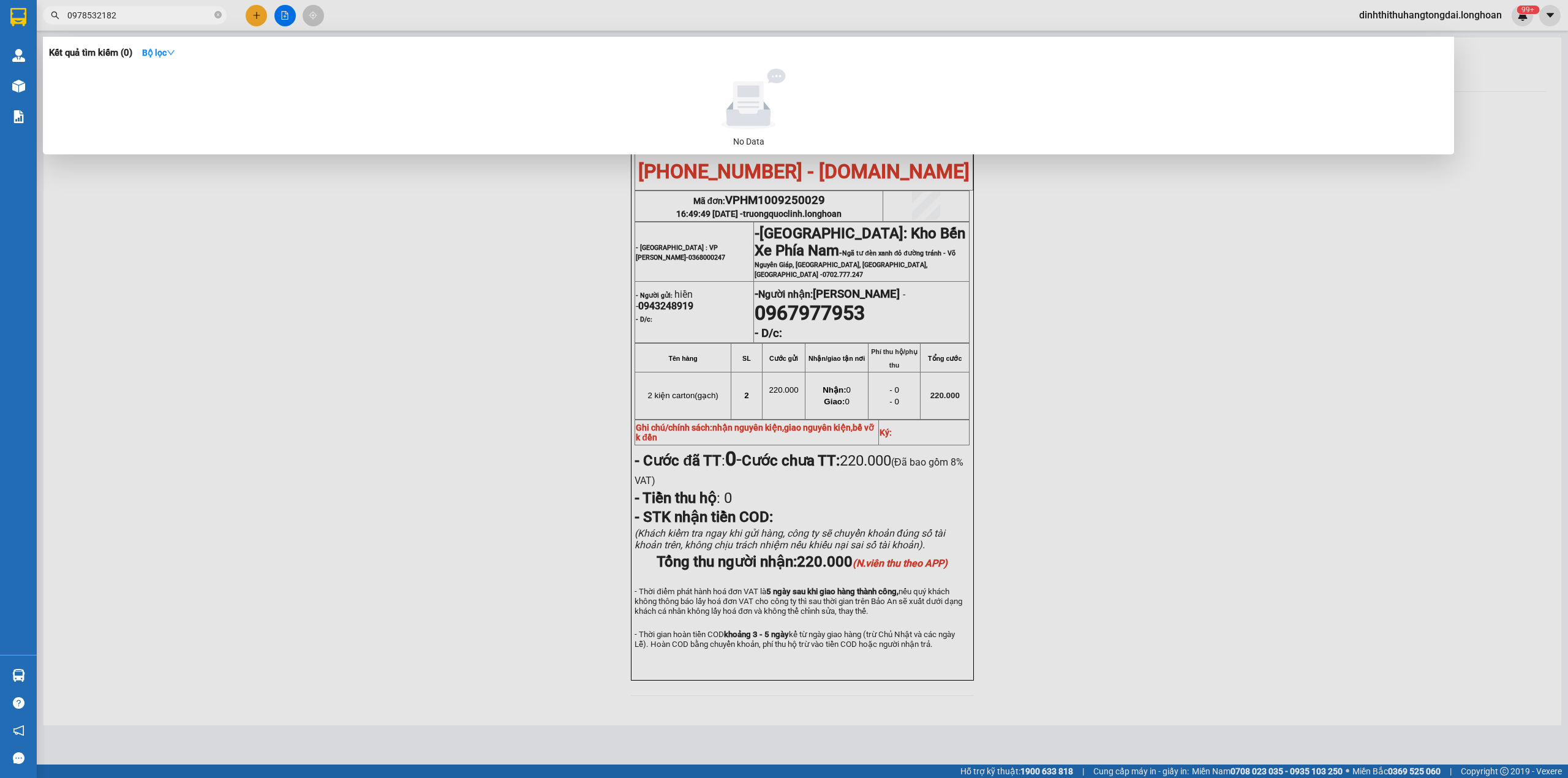
type input "0978532182"
